Goal: Check status: Check status

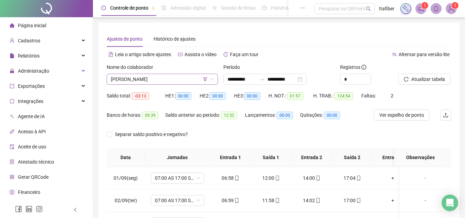
click at [170, 80] on span "[PERSON_NAME]" at bounding box center [162, 79] width 103 height 10
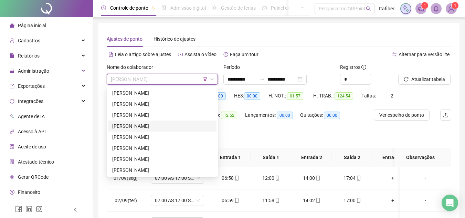
click at [156, 127] on div "[PERSON_NAME]" at bounding box center [162, 126] width 100 height 8
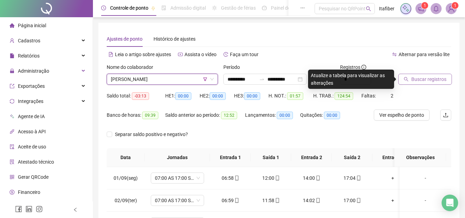
click at [420, 78] on span "Buscar registros" at bounding box center [428, 79] width 35 height 8
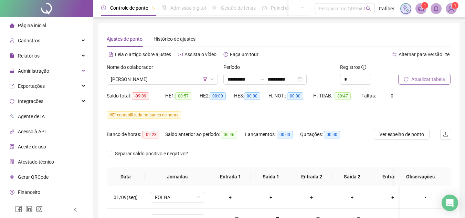
click at [398, 74] on button "Atualizar tabela" at bounding box center [424, 79] width 52 height 11
click at [194, 79] on span "[PERSON_NAME]" at bounding box center [162, 79] width 103 height 10
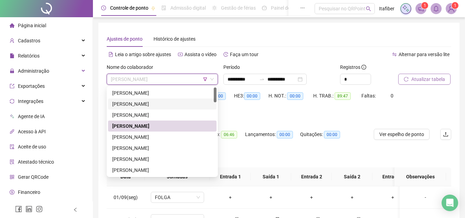
click at [161, 100] on div "[PERSON_NAME]" at bounding box center [162, 103] width 108 height 11
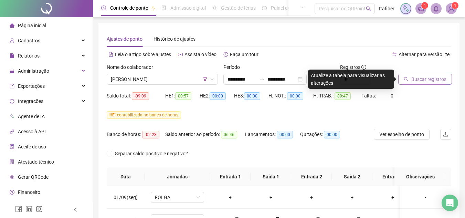
click at [404, 76] on button "Buscar registros" at bounding box center [425, 79] width 54 height 11
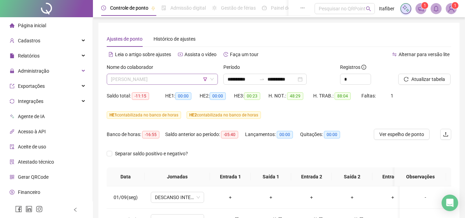
click at [182, 80] on span "[PERSON_NAME]" at bounding box center [162, 79] width 103 height 10
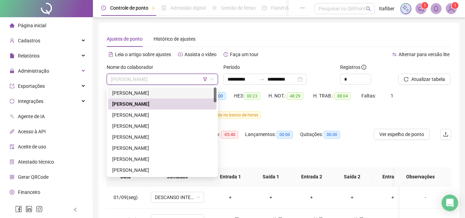
click at [154, 94] on div "[PERSON_NAME]" at bounding box center [162, 93] width 100 height 8
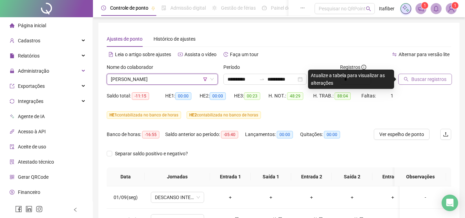
click at [420, 81] on span "Buscar registros" at bounding box center [428, 79] width 35 height 8
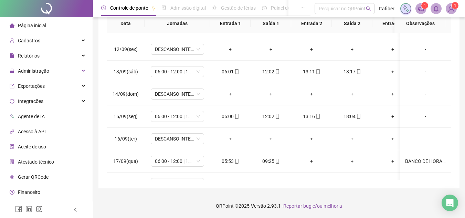
scroll to position [283, 0]
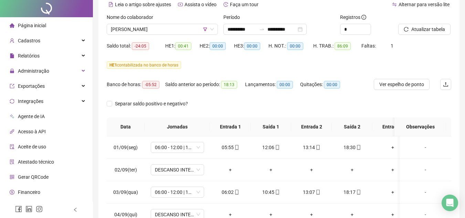
scroll to position [0, 0]
